Goal: Navigation & Orientation: Find specific page/section

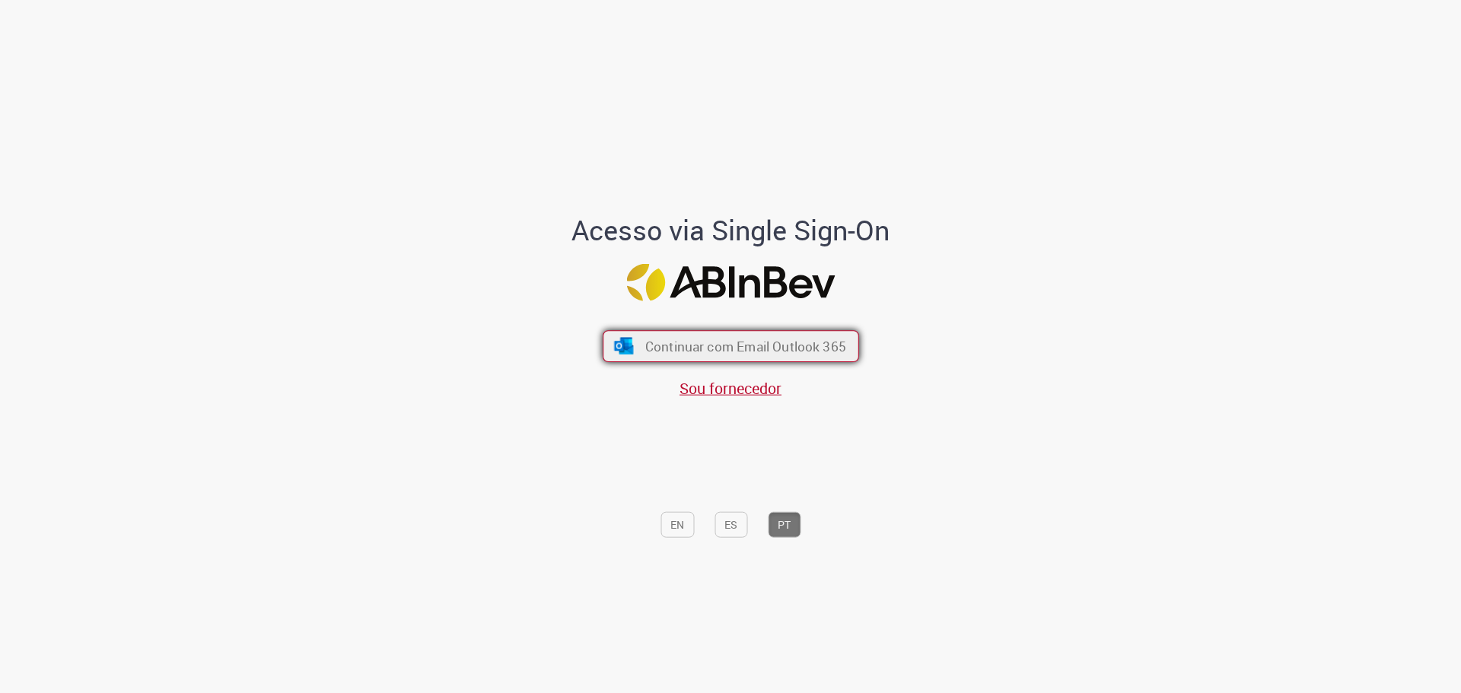
click at [678, 348] on span "Continuar com Email Outlook 365" at bounding box center [744, 345] width 201 height 17
click at [616, 322] on div "Continuar com Email Outlook 365 Sou fornecedor" at bounding box center [730, 356] width 251 height 84
click at [620, 338] on img "submit" at bounding box center [623, 346] width 22 height 17
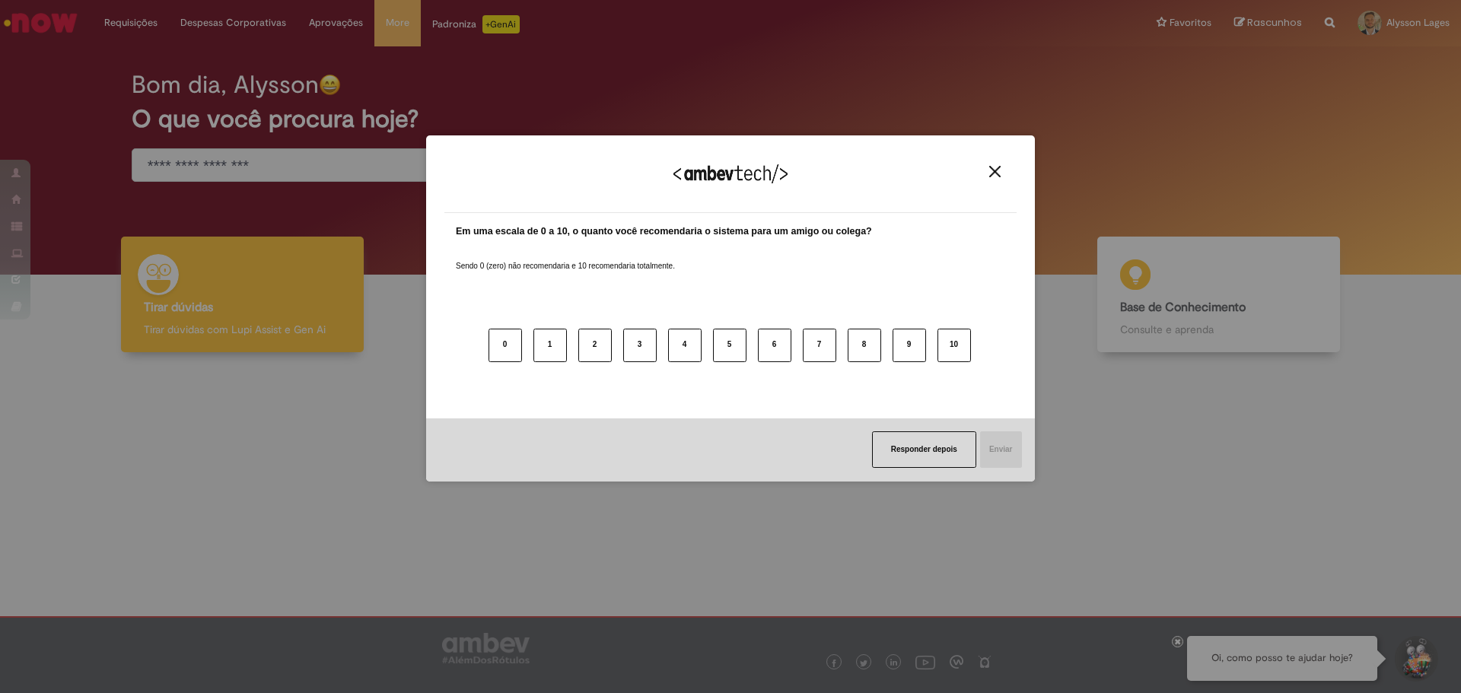
click at [998, 163] on div "Agradecemos seu feedback!" at bounding box center [730, 183] width 572 height 59
click at [997, 167] on img "Close" at bounding box center [994, 171] width 11 height 11
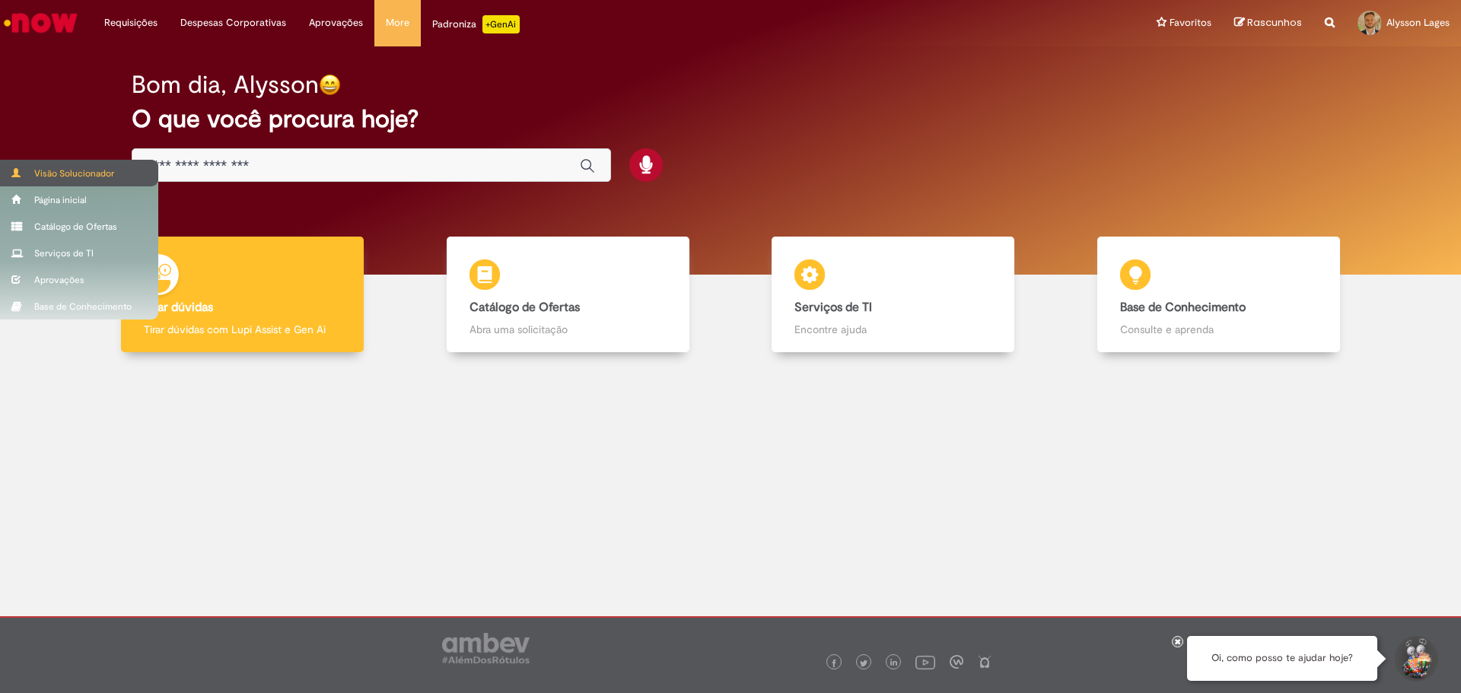
click at [30, 173] on div "Visão Solucionador" at bounding box center [79, 173] width 158 height 27
